Goal: Find specific page/section: Find specific page/section

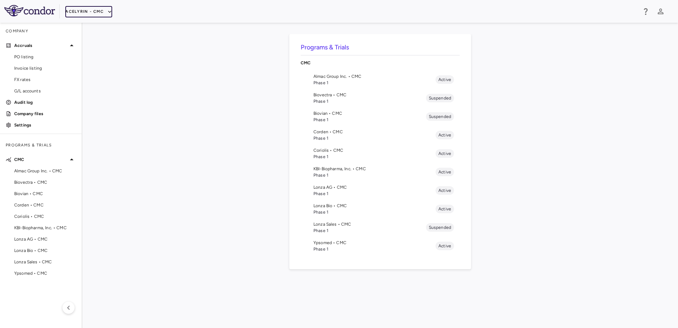
click at [100, 9] on button "Acelyrin - CMC" at bounding box center [88, 11] width 47 height 11
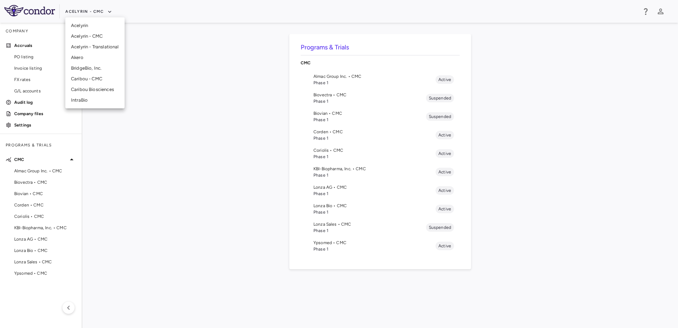
click at [90, 67] on li "BridgeBio, Inc." at bounding box center [94, 68] width 59 height 11
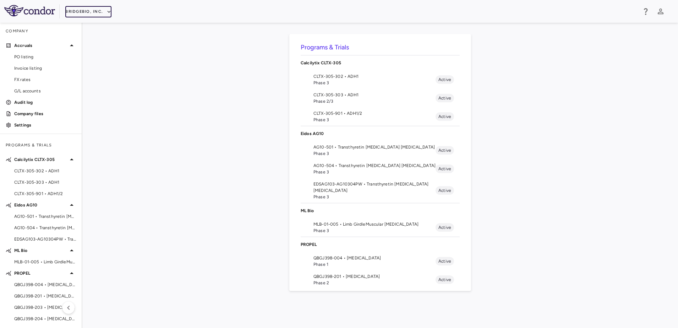
scroll to position [86, 0]
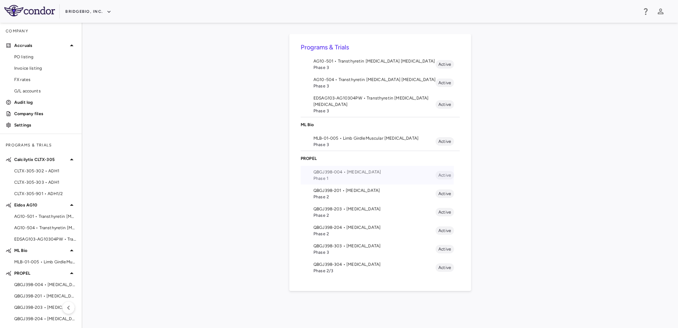
click at [327, 173] on span "QBGJ398-004 • [MEDICAL_DATA]" at bounding box center [374, 172] width 122 height 6
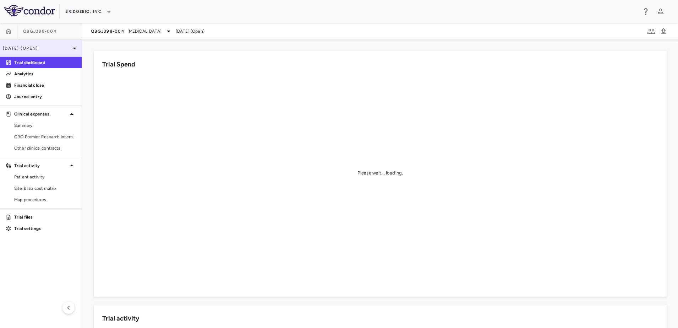
click at [60, 45] on p "[DATE] (Open)" at bounding box center [36, 48] width 67 height 6
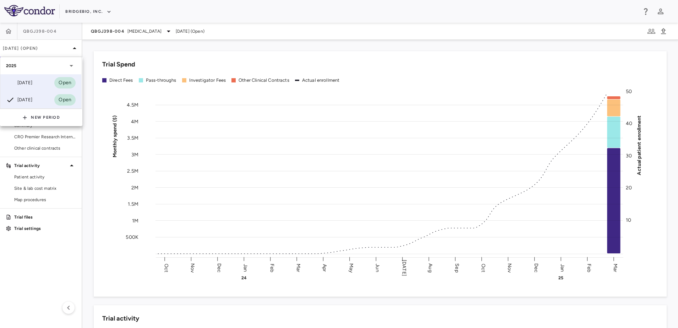
click at [32, 81] on div "[DATE]" at bounding box center [19, 82] width 26 height 9
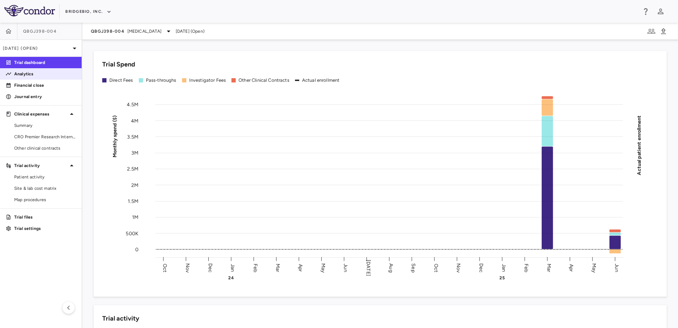
click at [41, 75] on p "Analytics" at bounding box center [45, 74] width 62 height 6
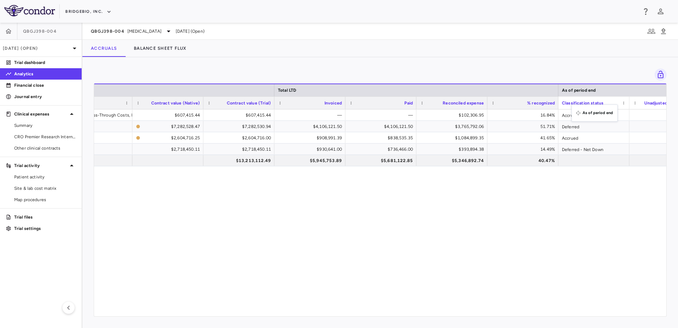
drag, startPoint x: 620, startPoint y: 92, endPoint x: 576, endPoint y: 109, distance: 47.6
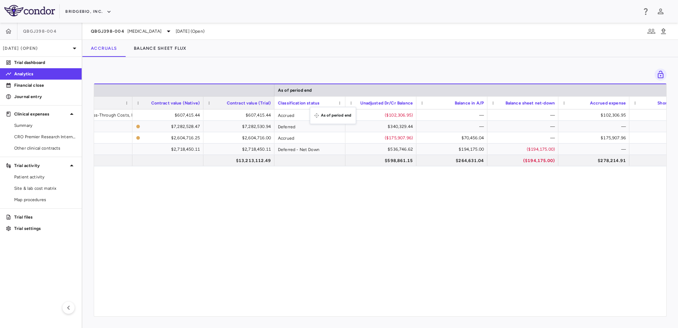
drag, startPoint x: 617, startPoint y: 90, endPoint x: 313, endPoint y: 111, distance: 304.5
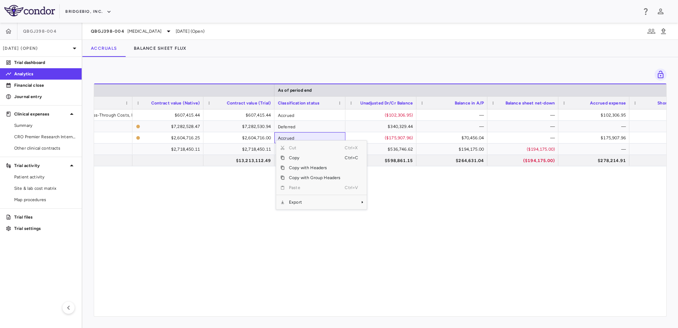
click at [420, 227] on div "Data Management, Laboratory Tests, Pass-Through Costs, Project Management, Spec…" at bounding box center [380, 209] width 572 height 200
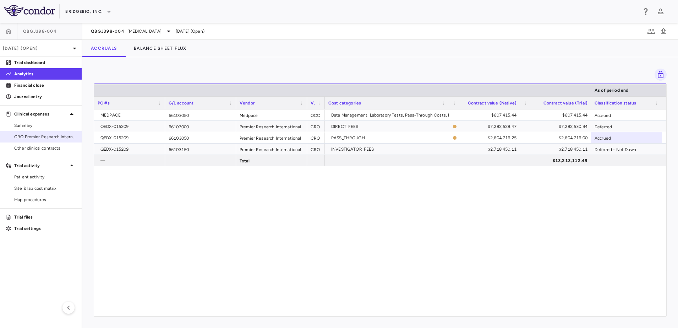
click at [43, 135] on span "CRO Premier Research International" at bounding box center [45, 136] width 62 height 6
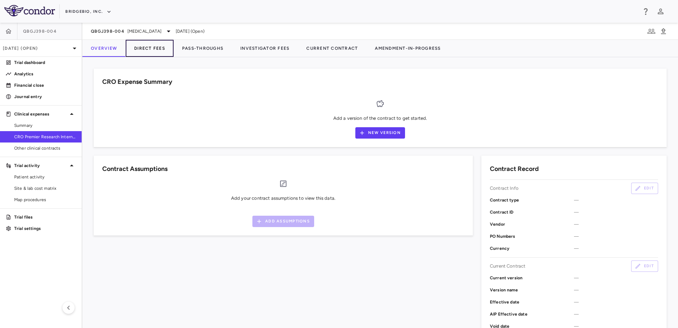
click at [147, 48] on button "Direct Fees" at bounding box center [150, 48] width 48 height 17
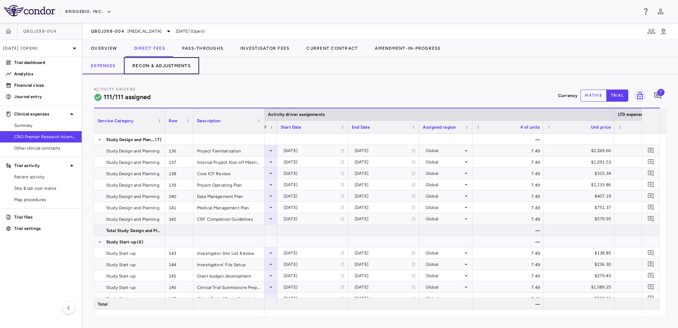
click at [163, 65] on button "Recon & Adjustments" at bounding box center [161, 65] width 75 height 17
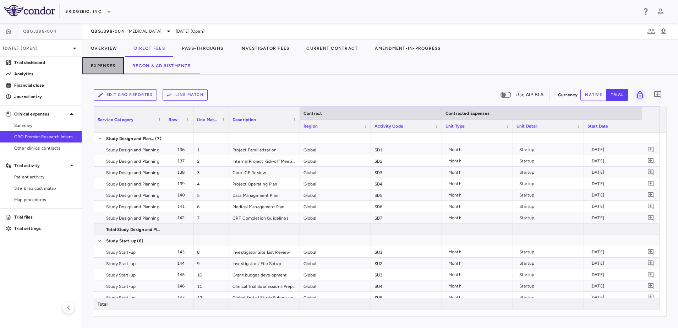
drag, startPoint x: 111, startPoint y: 67, endPoint x: 128, endPoint y: 66, distance: 17.1
click at [110, 67] on button "Expenses" at bounding box center [103, 65] width 42 height 17
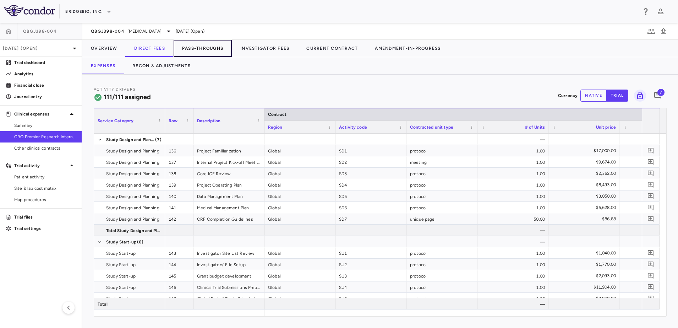
click at [194, 51] on button "Pass-Throughs" at bounding box center [203, 48] width 58 height 17
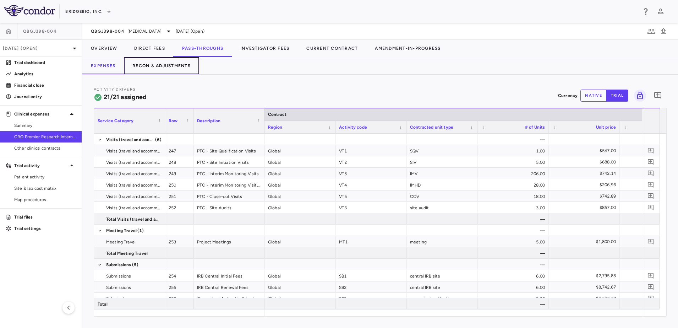
click at [163, 68] on button "Recon & Adjustments" at bounding box center [161, 65] width 75 height 17
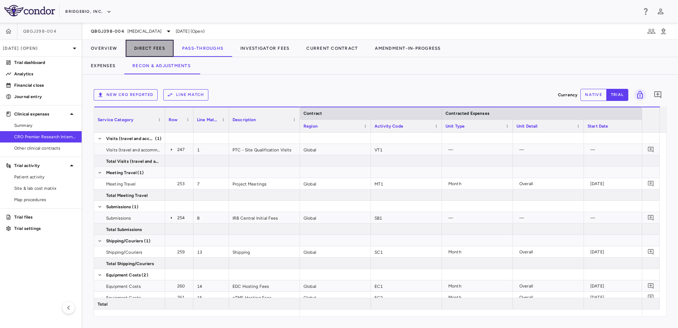
click at [150, 45] on button "Direct Fees" at bounding box center [150, 48] width 48 height 17
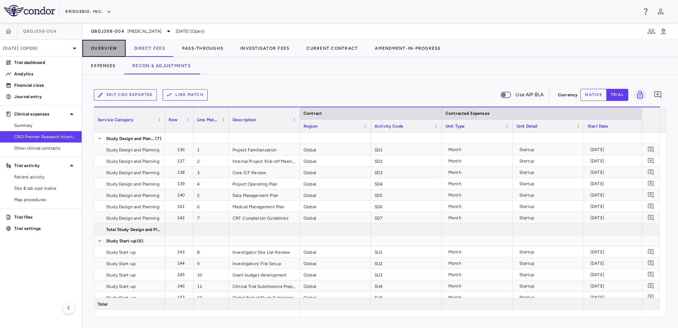
click at [107, 48] on button "Overview" at bounding box center [103, 48] width 43 height 17
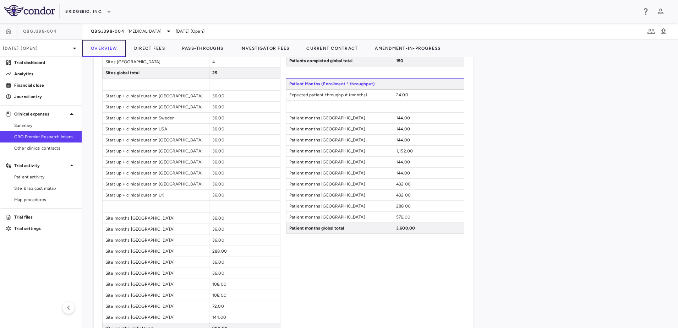
scroll to position [647, 0]
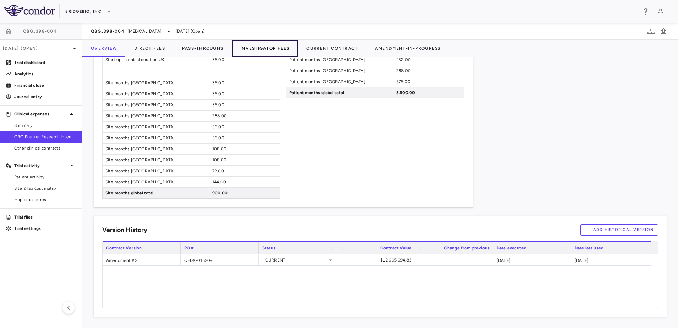
click at [277, 50] on button "Investigator Fees" at bounding box center [265, 48] width 66 height 17
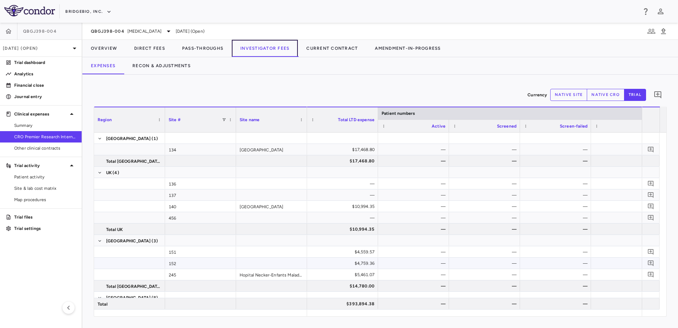
scroll to position [44, 0]
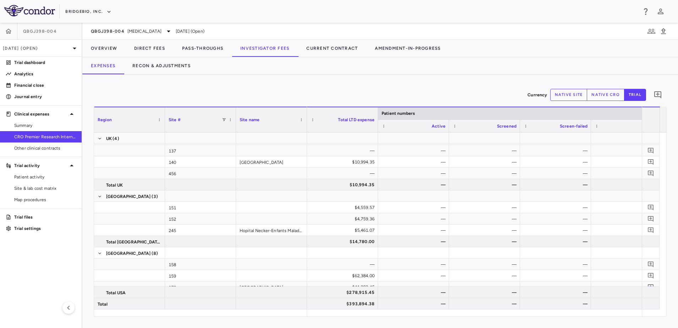
click at [565, 98] on button "native site" at bounding box center [568, 95] width 37 height 12
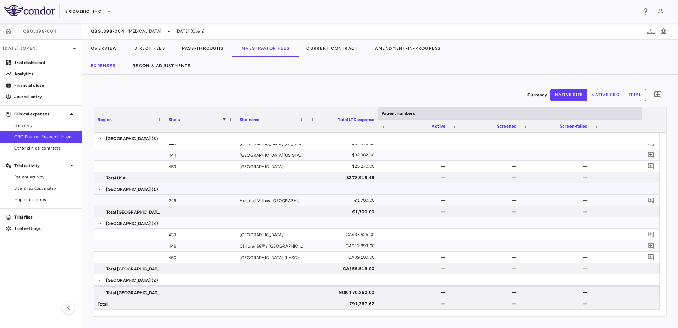
type button "site"
click at [111, 49] on button "Overview" at bounding box center [103, 48] width 43 height 17
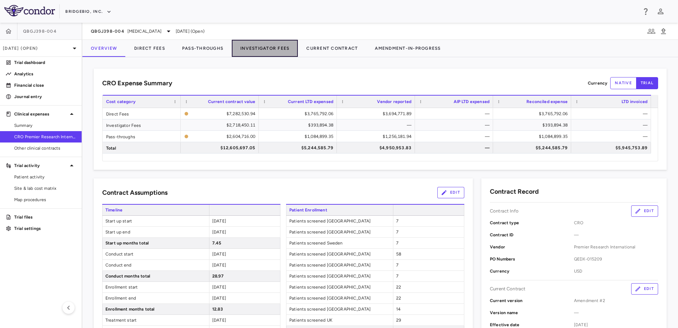
click at [261, 52] on button "Investigator Fees" at bounding box center [265, 48] width 66 height 17
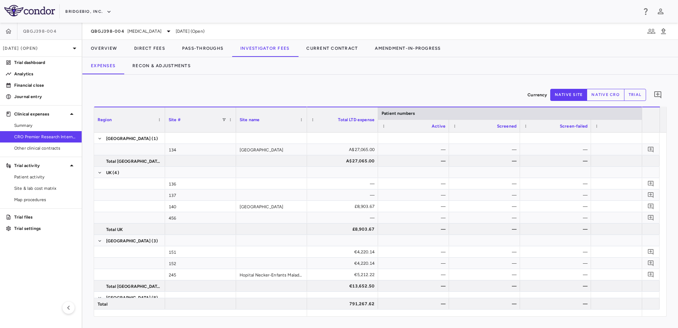
click at [634, 94] on button "trial" at bounding box center [635, 95] width 22 height 12
click at [572, 95] on button "native site" at bounding box center [568, 95] width 37 height 12
type button "site"
drag, startPoint x: 43, startPoint y: 177, endPoint x: 21, endPoint y: 179, distance: 21.7
click at [43, 177] on span "Patient activity" at bounding box center [45, 177] width 62 height 6
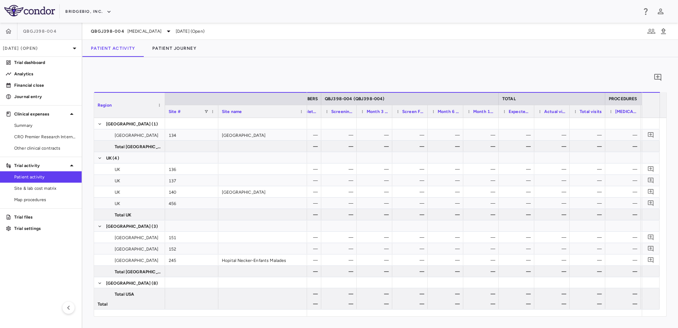
scroll to position [0, 390]
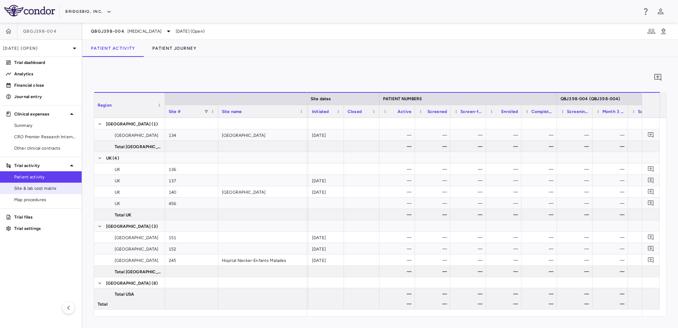
click at [47, 187] on span "Site & lab cost matrix" at bounding box center [45, 188] width 62 height 6
